Goal: Task Accomplishment & Management: Use online tool/utility

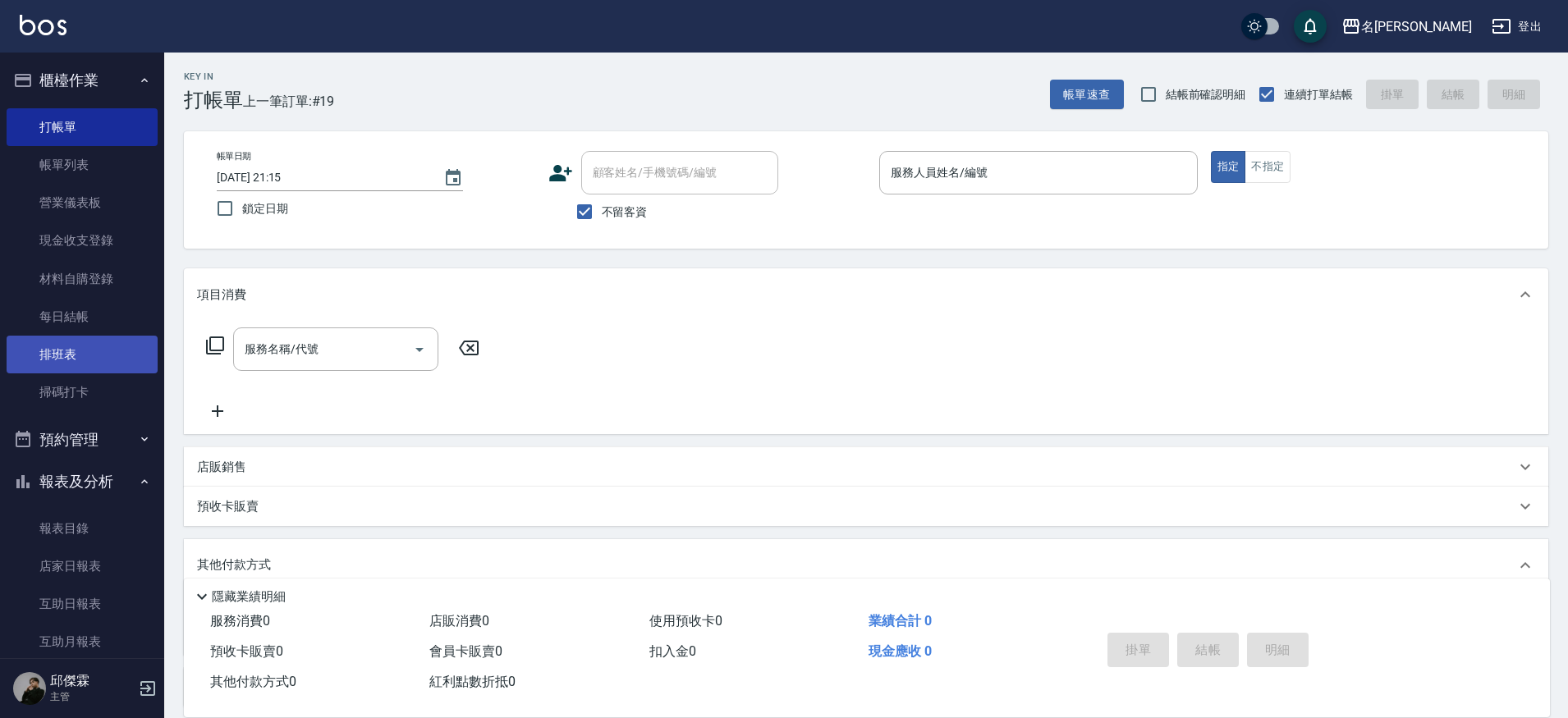
scroll to position [3, 0]
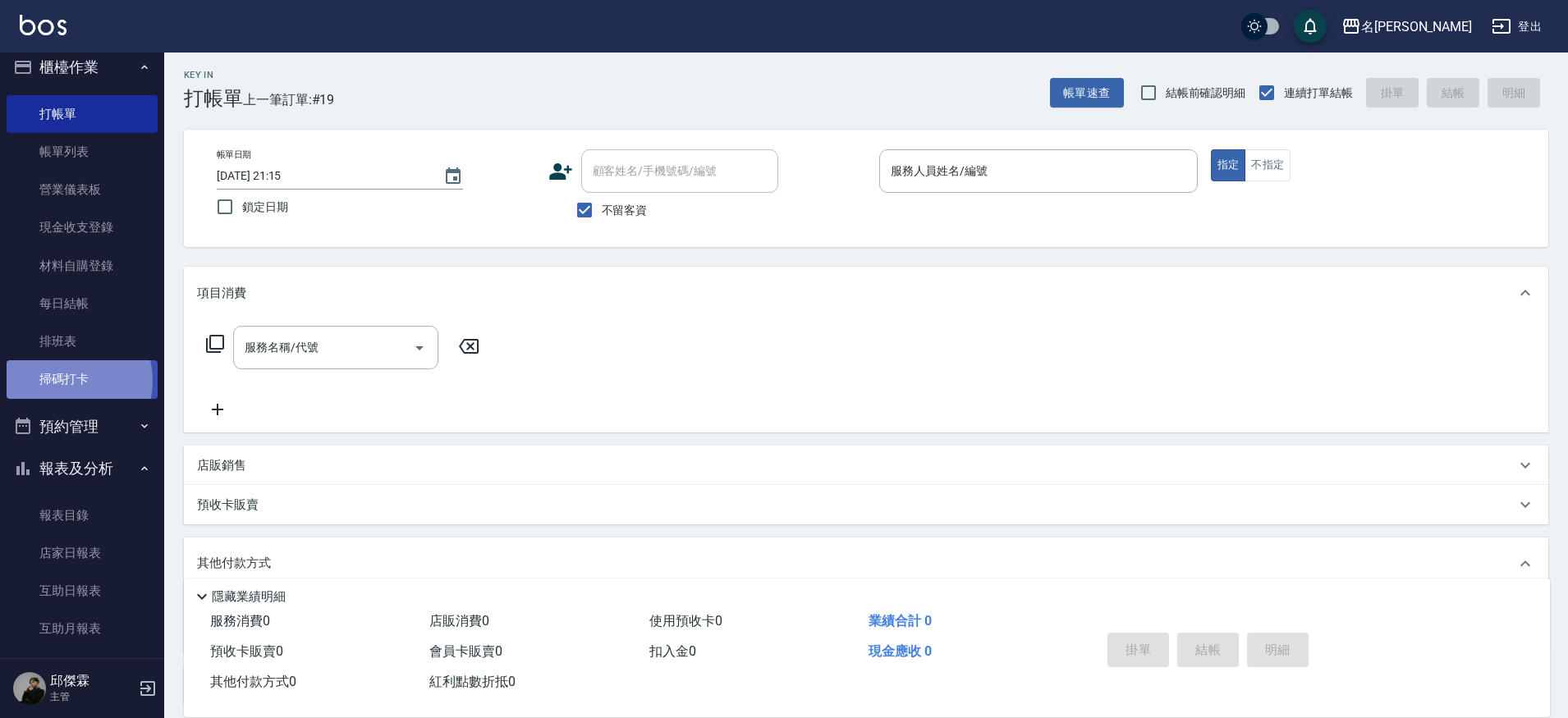
click at [63, 380] on link "掃碼打卡" at bounding box center [82, 379] width 151 height 38
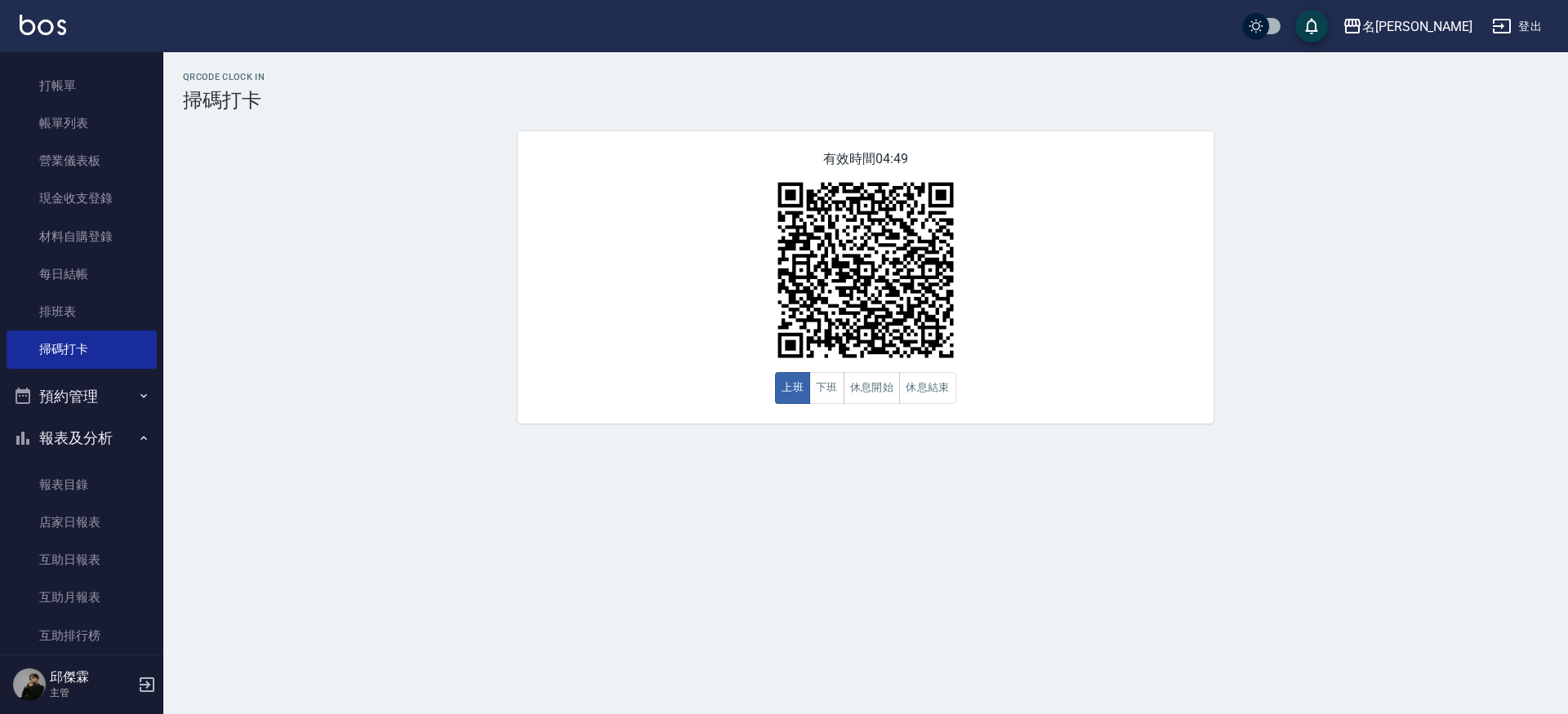
scroll to position [43, 0]
click at [80, 298] on link "排班表" at bounding box center [82, 309] width 150 height 37
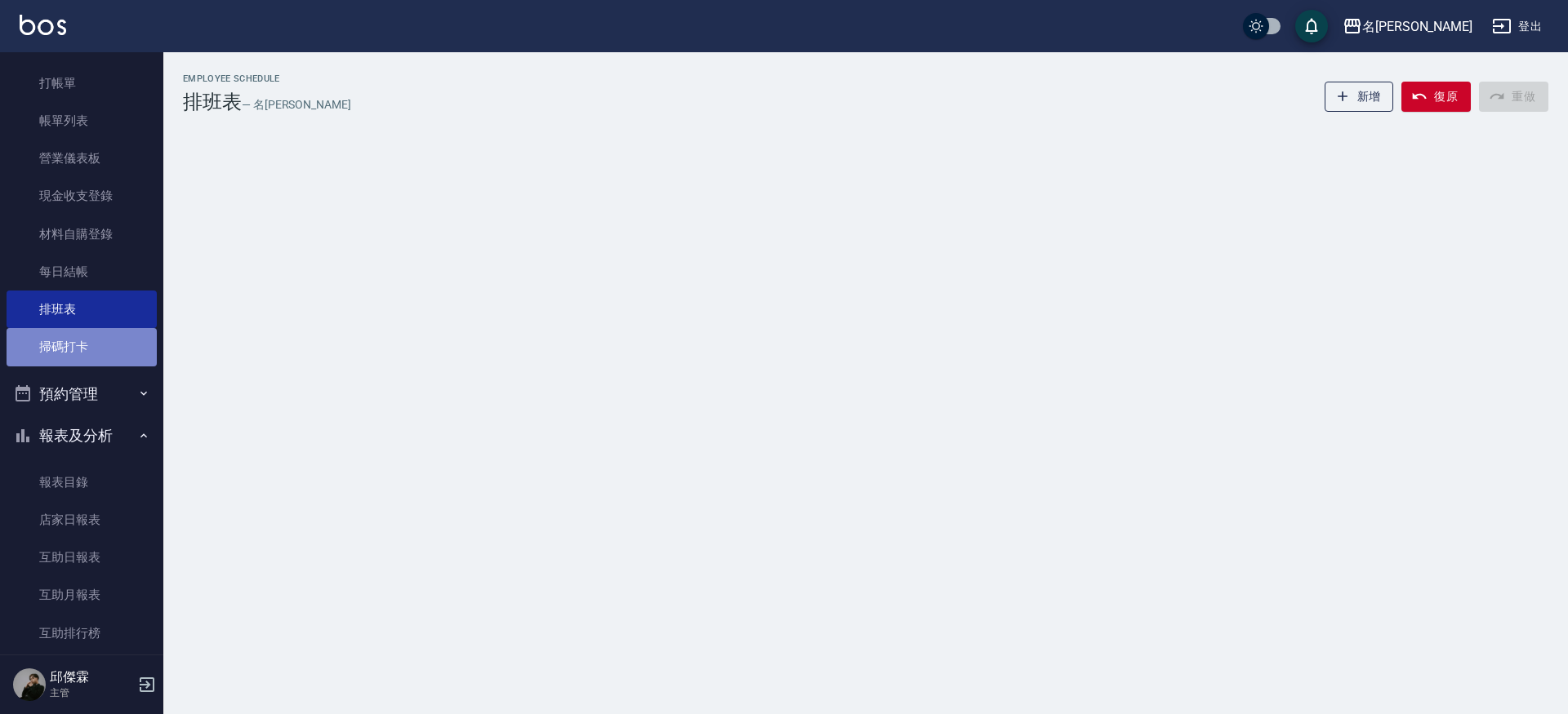
click at [126, 350] on link "掃碼打卡" at bounding box center [82, 347] width 150 height 37
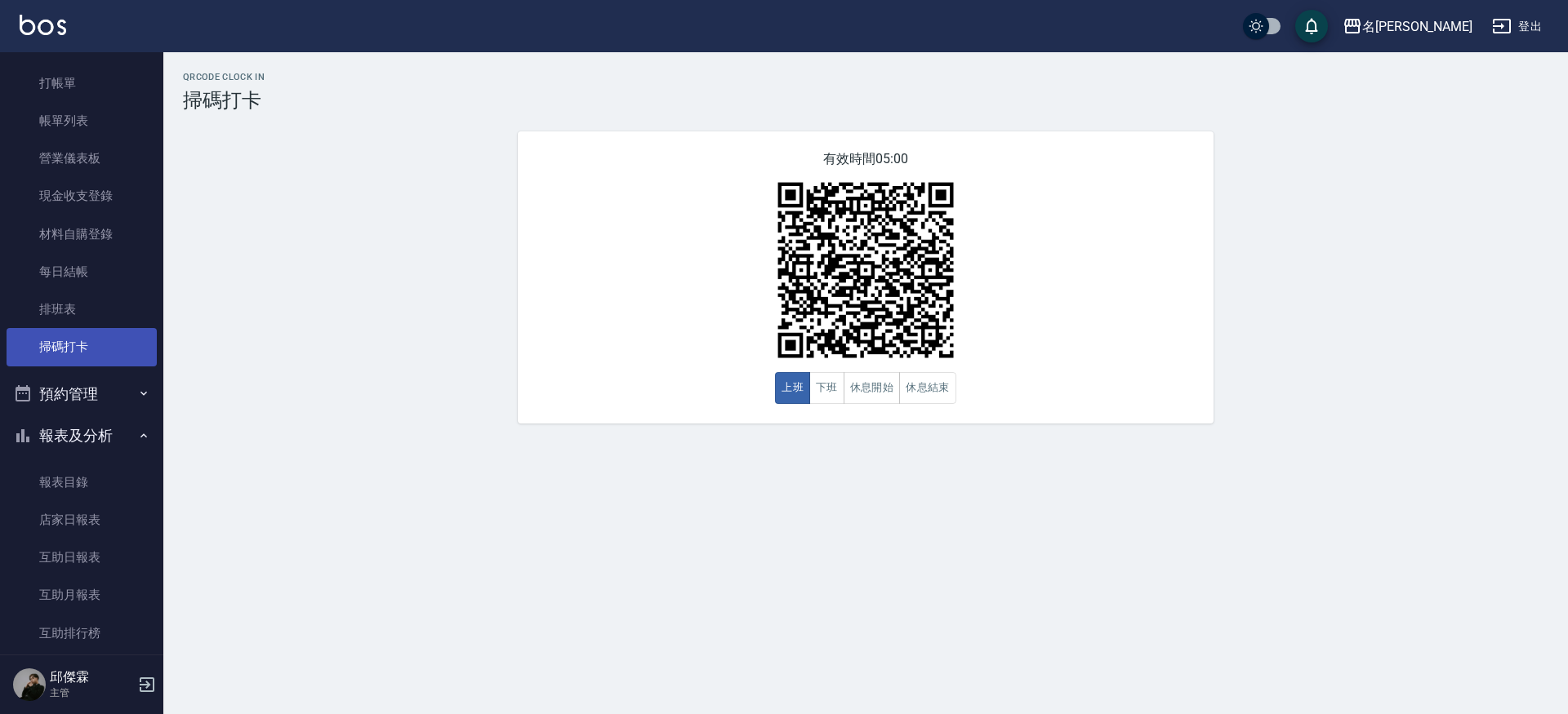
scroll to position [44, 0]
